Goal: Transaction & Acquisition: Book appointment/travel/reservation

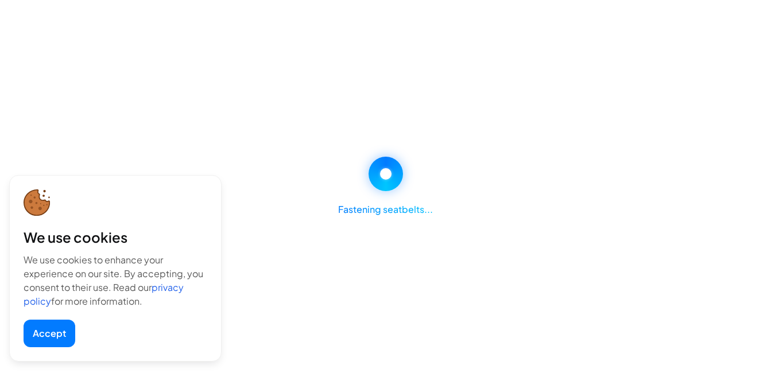
scroll to position [230, 0]
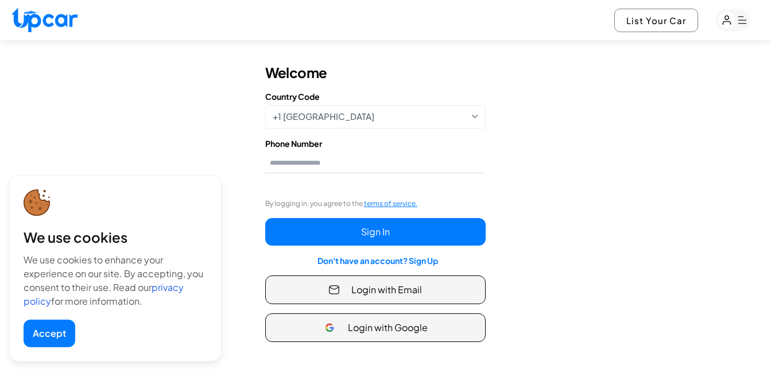
click at [33, 335] on button "Accept" at bounding box center [50, 334] width 52 height 28
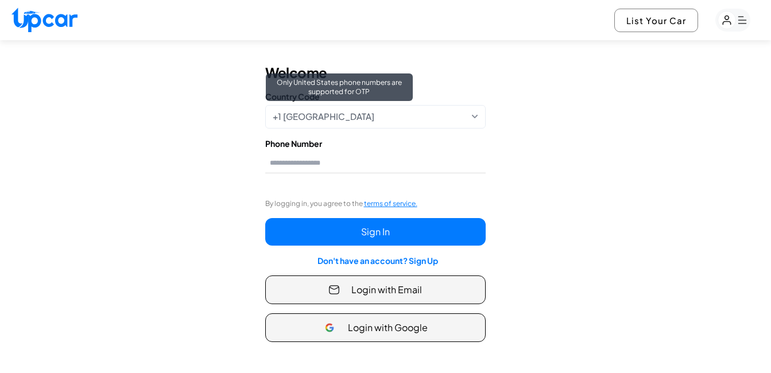
click at [401, 118] on div "+1 [GEOGRAPHIC_DATA] Only [GEOGRAPHIC_DATA] phone numbers are supported for OTP" at bounding box center [375, 117] width 220 height 24
click at [409, 114] on div "+1 [GEOGRAPHIC_DATA] Only [GEOGRAPHIC_DATA] phone numbers are supported for OTP" at bounding box center [375, 117] width 220 height 24
click at [446, 119] on div "+1 [GEOGRAPHIC_DATA] Only [GEOGRAPHIC_DATA] phone numbers are supported for OTP" at bounding box center [375, 117] width 220 height 24
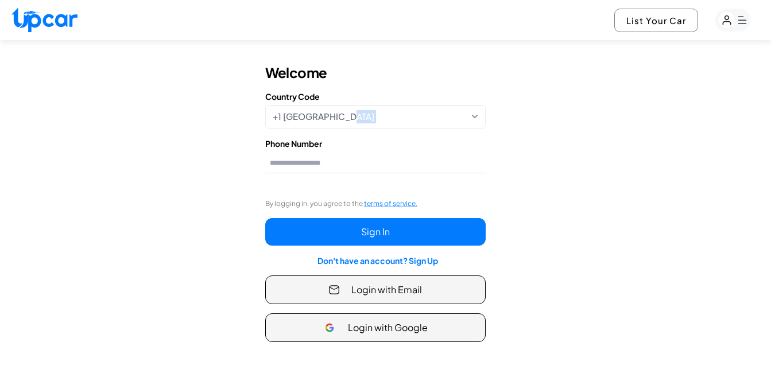
drag, startPoint x: 368, startPoint y: 119, endPoint x: 468, endPoint y: 154, distance: 105.8
click at [468, 154] on form "Welcome Country Code +1 [GEOGRAPHIC_DATA] Only [GEOGRAPHIC_DATA] phone numbers …" at bounding box center [375, 202] width 220 height 279
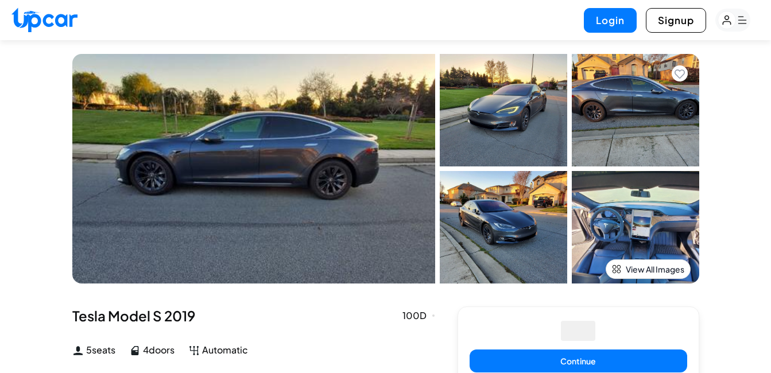
select select "********"
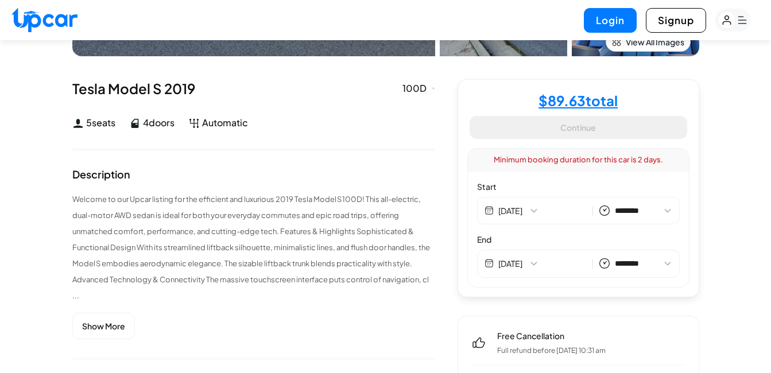
scroll to position [172, 0]
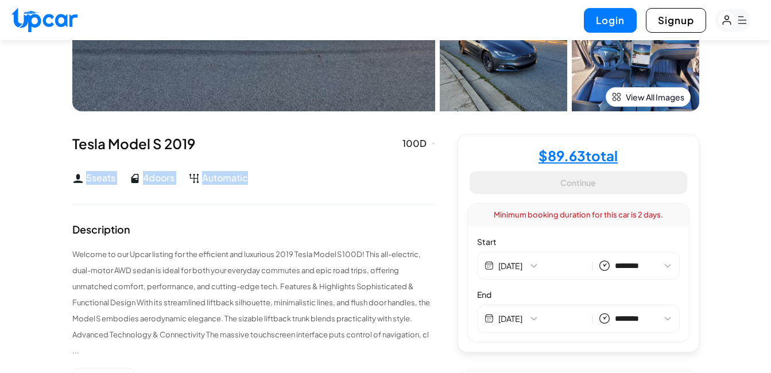
drag, startPoint x: 84, startPoint y: 178, endPoint x: 258, endPoint y: 186, distance: 173.5
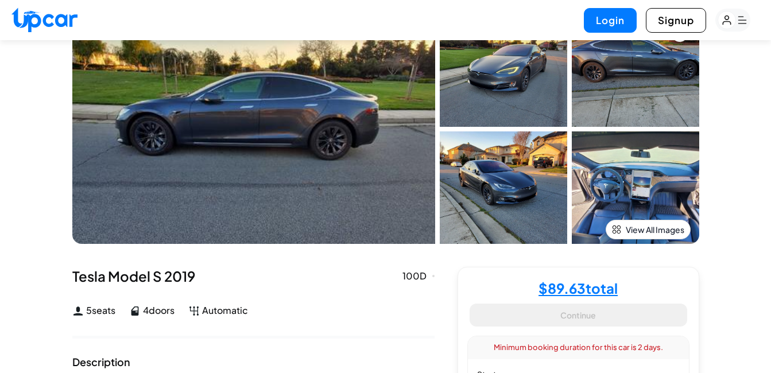
scroll to position [57, 0]
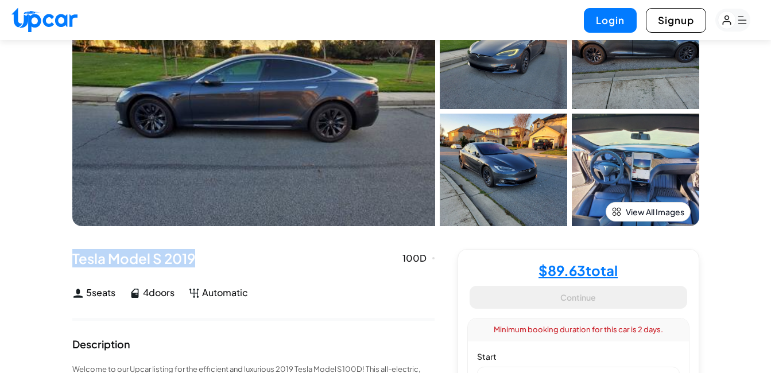
drag, startPoint x: 73, startPoint y: 258, endPoint x: 246, endPoint y: 256, distance: 173.3
click at [246, 256] on div "Tesla Model S 2019 100D" at bounding box center [253, 258] width 362 height 18
drag, startPoint x: 246, startPoint y: 256, endPoint x: 288, endPoint y: 278, distance: 47.5
click at [288, 278] on div "Tesla Model S 2019 100D Newark, California 100D 5 seats 4 doors Automatic" at bounding box center [253, 274] width 362 height 51
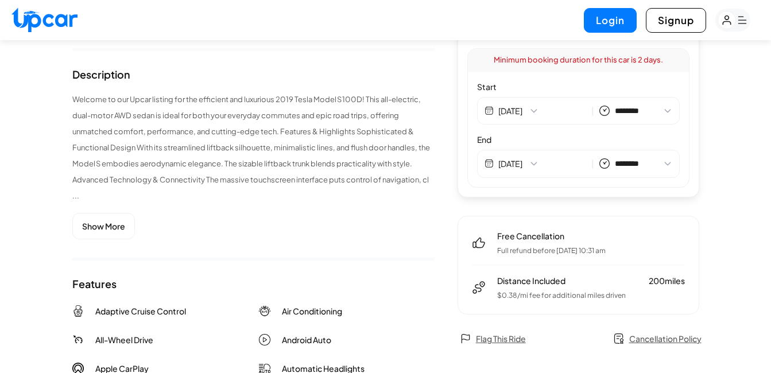
scroll to position [344, 0]
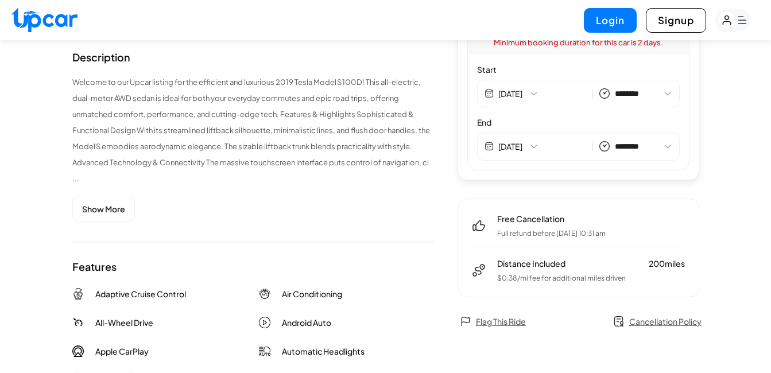
click at [108, 212] on button "Show More" at bounding box center [103, 209] width 63 height 26
select select "********"
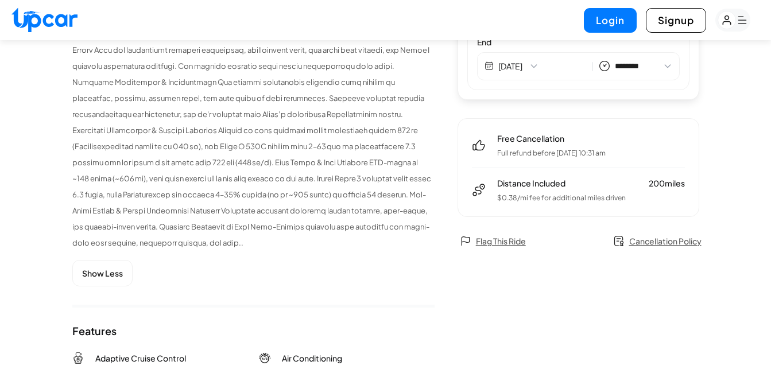
scroll to position [631, 0]
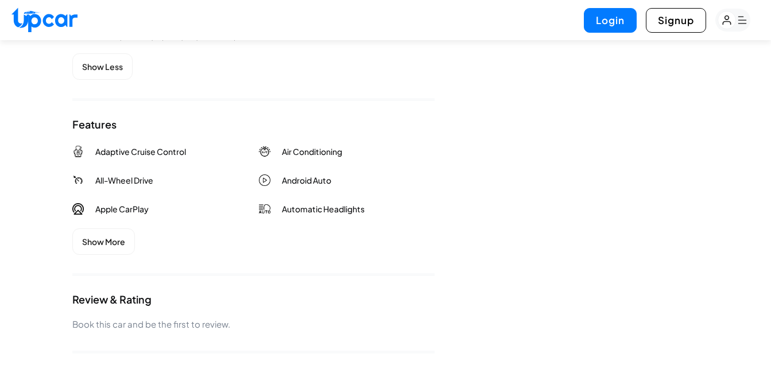
click at [112, 240] on button "Show More" at bounding box center [103, 241] width 63 height 26
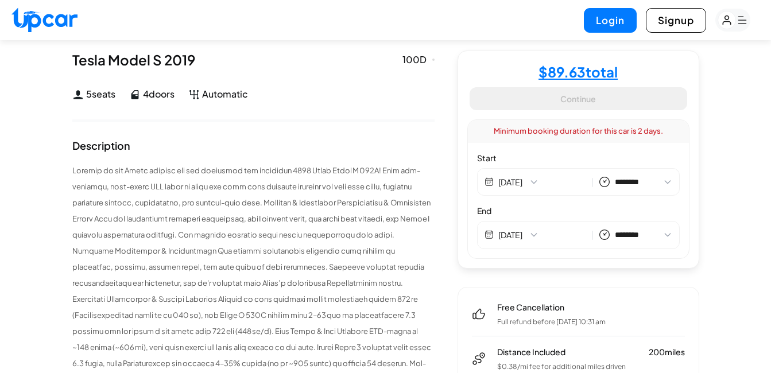
select select "********"
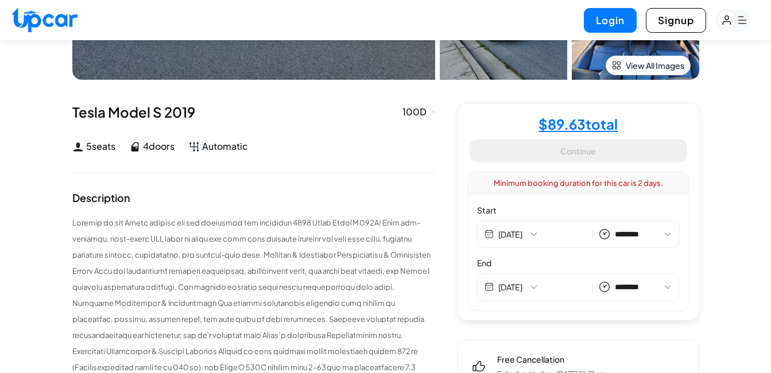
scroll to position [344, 0]
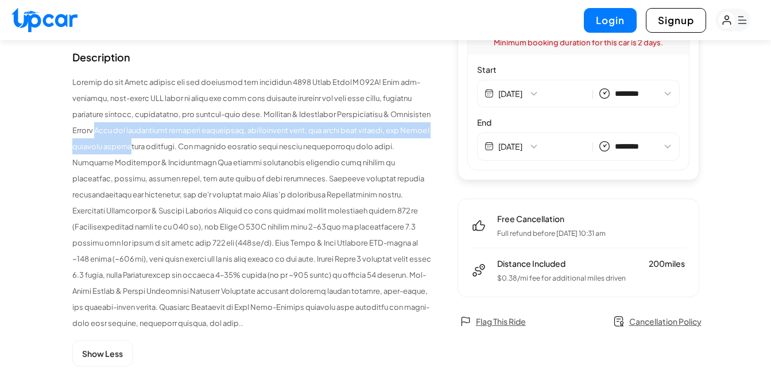
drag, startPoint x: 137, startPoint y: 134, endPoint x: 168, endPoint y: 146, distance: 33.5
click at [168, 146] on p at bounding box center [253, 202] width 362 height 257
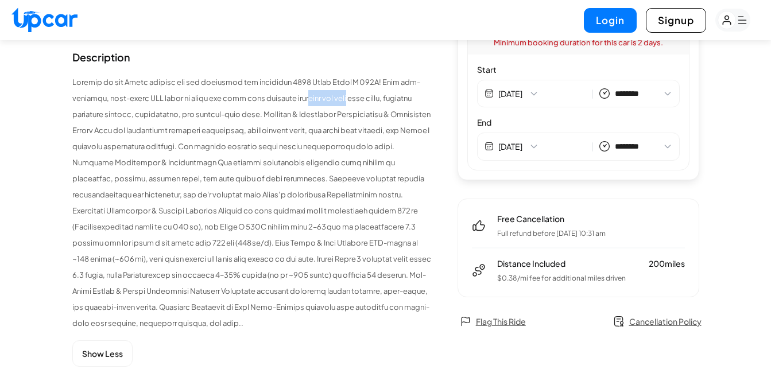
drag, startPoint x: 207, startPoint y: 78, endPoint x: 329, endPoint y: 98, distance: 123.8
click at [329, 98] on p at bounding box center [253, 202] width 362 height 257
click at [122, 111] on p at bounding box center [253, 202] width 362 height 257
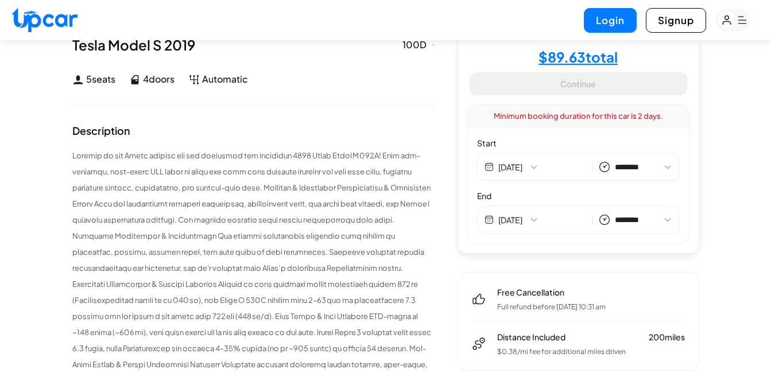
scroll to position [408, 0]
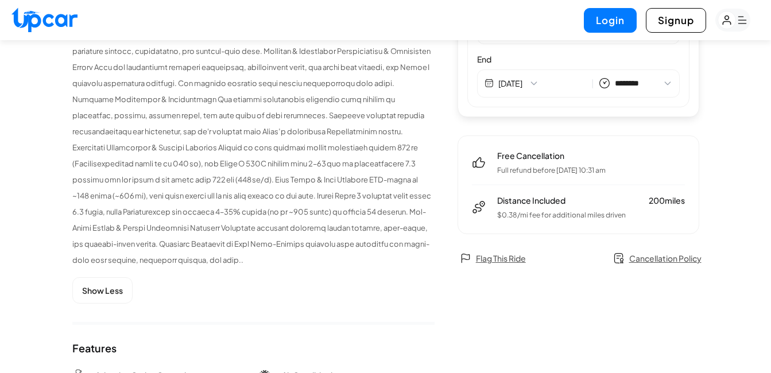
click at [110, 290] on button "Show Less" at bounding box center [102, 290] width 60 height 26
select select "********"
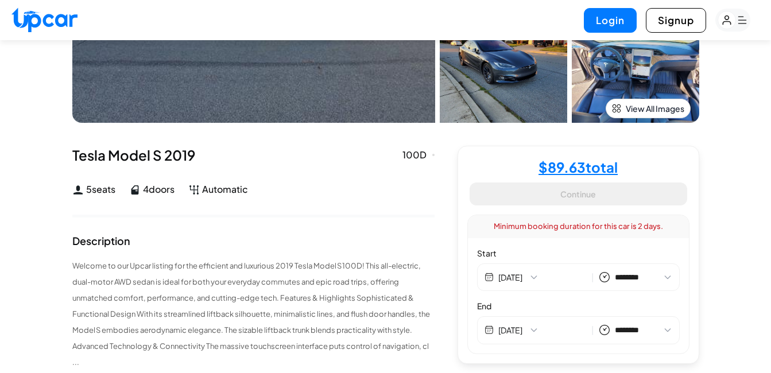
scroll to position [0, 0]
